Goal: Transaction & Acquisition: Purchase product/service

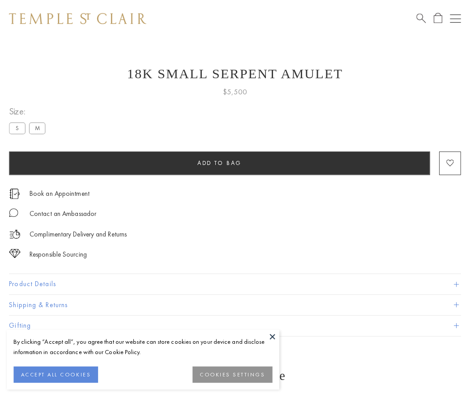
scroll to position [36, 0]
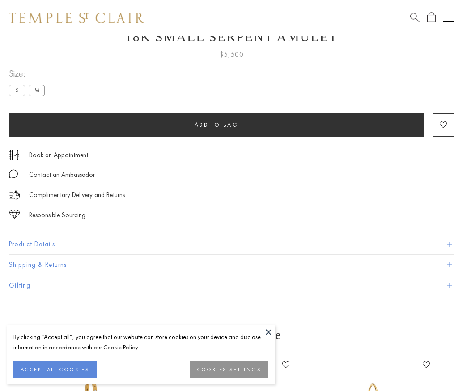
click at [216, 124] on span "Add to bag" at bounding box center [217, 125] width 44 height 8
